Goal: Entertainment & Leisure: Consume media (video, audio)

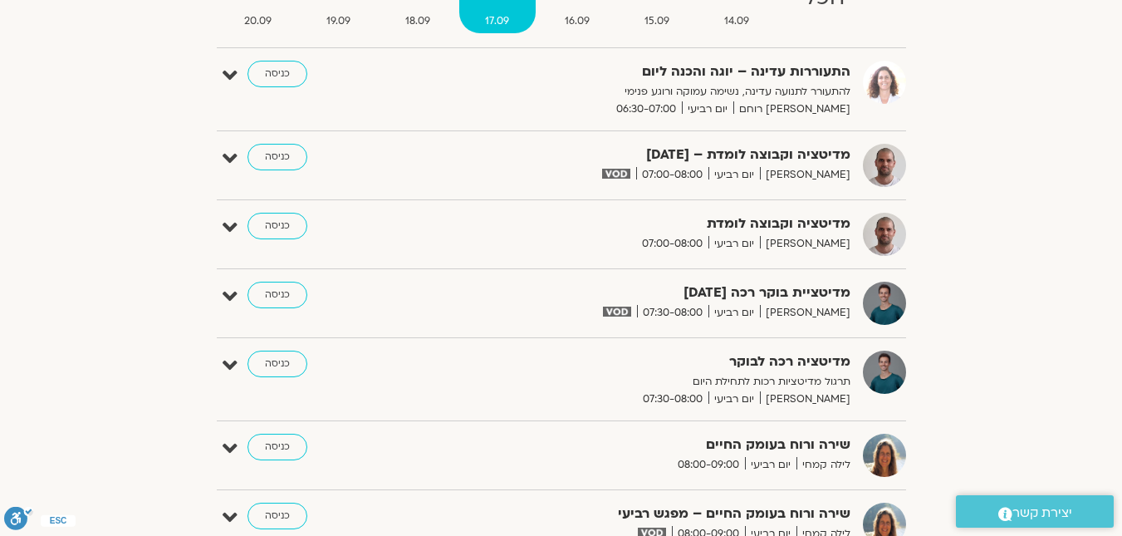
scroll to position [249, 0]
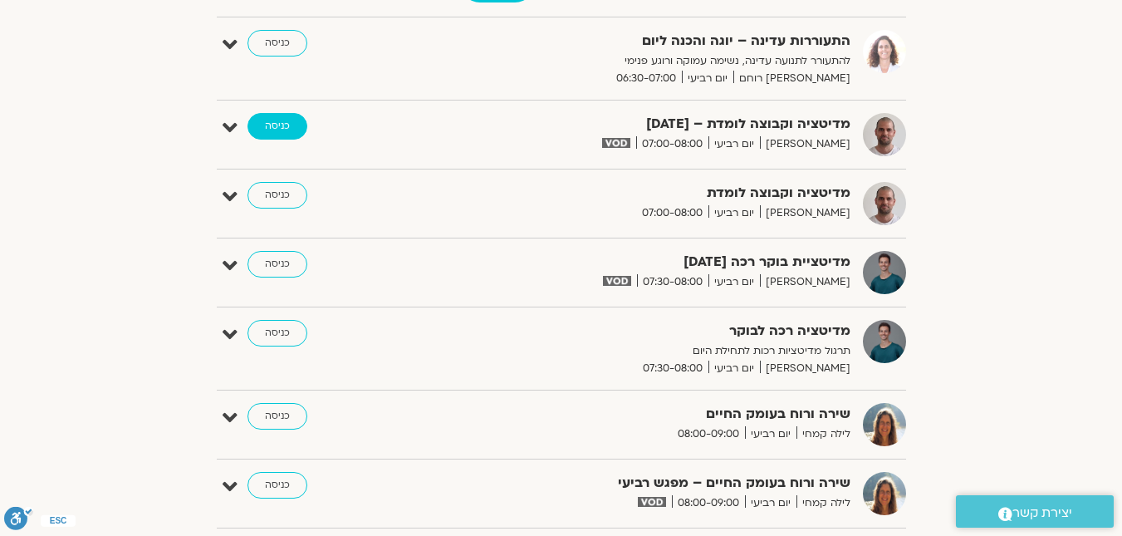
click at [277, 128] on link "כניסה" at bounding box center [277, 126] width 60 height 27
